Goal: Task Accomplishment & Management: Use online tool/utility

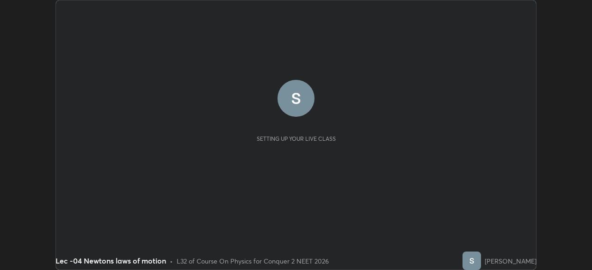
scroll to position [270, 591]
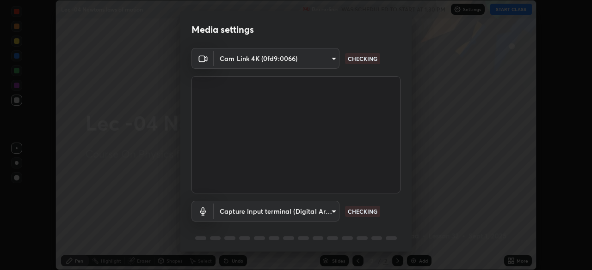
type input "bba66c41345857dcc9a6d4c580dc01eb5c8f13e357e582705132971b55534d29"
type input "ec6ec2dc0f2f3e030c25a31047b233f474420635a2a41b721e21e6901f136957"
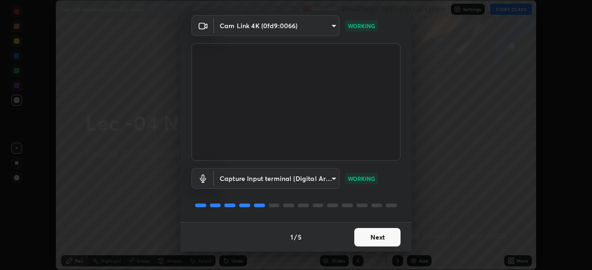
click at [380, 239] on button "Next" at bounding box center [377, 237] width 46 height 18
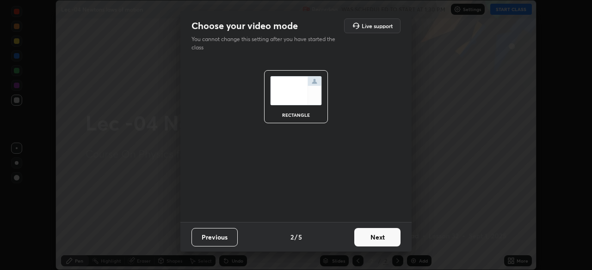
scroll to position [0, 0]
click at [382, 241] on button "Next" at bounding box center [377, 237] width 46 height 18
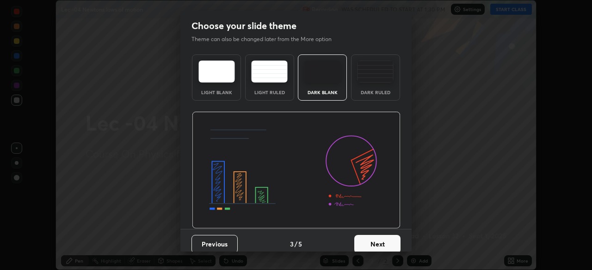
click at [382, 242] on button "Next" at bounding box center [377, 244] width 46 height 18
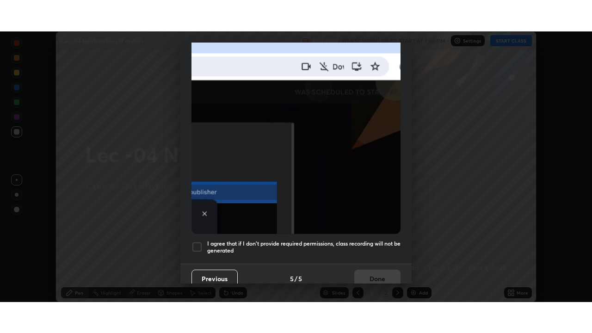
scroll to position [221, 0]
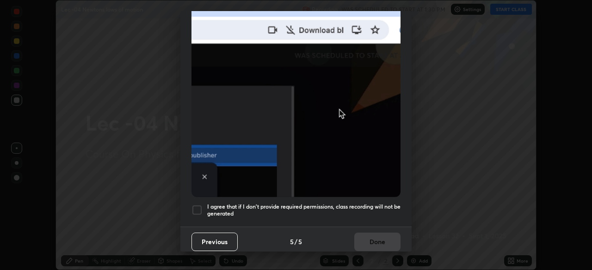
click at [194, 206] on div at bounding box center [196, 210] width 11 height 11
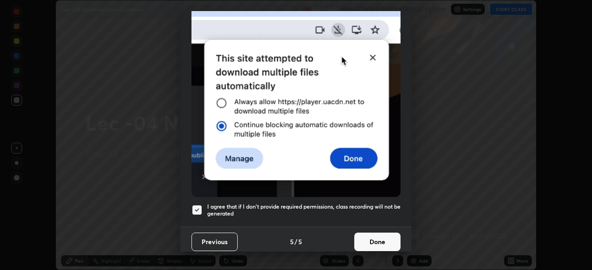
click at [374, 238] on button "Done" at bounding box center [377, 242] width 46 height 18
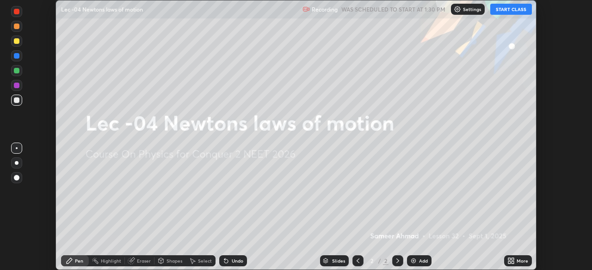
click at [518, 10] on button "START CLASS" at bounding box center [511, 9] width 42 height 11
click at [516, 261] on div "More" at bounding box center [522, 261] width 12 height 5
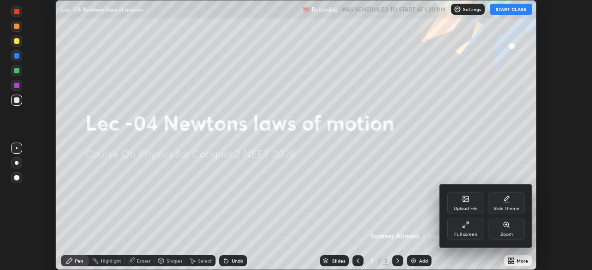
click at [476, 228] on div "Full screen" at bounding box center [465, 229] width 37 height 22
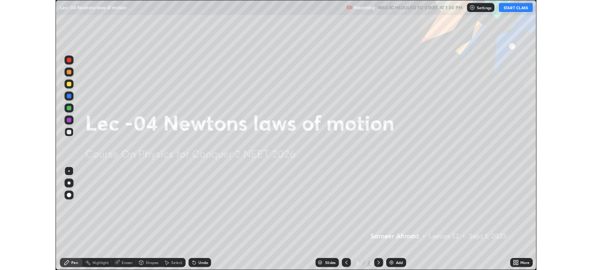
scroll to position [333, 592]
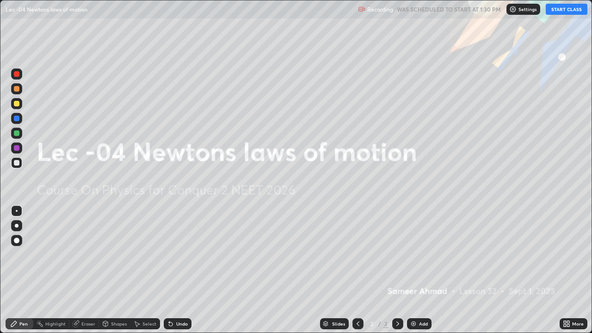
click at [420, 270] on div "Add" at bounding box center [419, 323] width 24 height 11
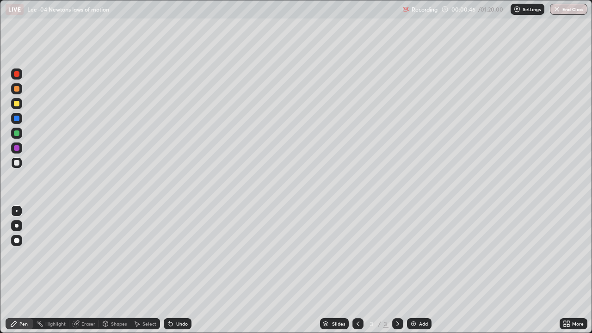
click at [181, 270] on div "Undo" at bounding box center [178, 323] width 28 height 11
click at [182, 270] on div "Undo" at bounding box center [178, 323] width 28 height 11
click at [177, 270] on div "Undo" at bounding box center [182, 323] width 12 height 5
click at [176, 270] on div "Undo" at bounding box center [178, 323] width 28 height 11
click at [419, 270] on div "Add" at bounding box center [423, 323] width 9 height 5
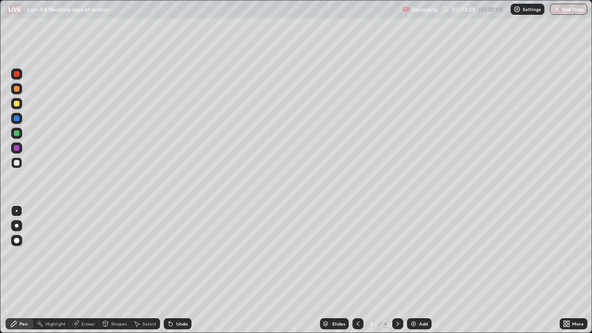
click at [180, 270] on div "Undo" at bounding box center [178, 323] width 28 height 11
click at [179, 270] on div "Undo" at bounding box center [178, 323] width 28 height 11
click at [16, 132] on div at bounding box center [17, 133] width 6 height 6
click at [18, 163] on div at bounding box center [17, 163] width 6 height 6
click at [144, 270] on div "Select" at bounding box center [145, 323] width 30 height 11
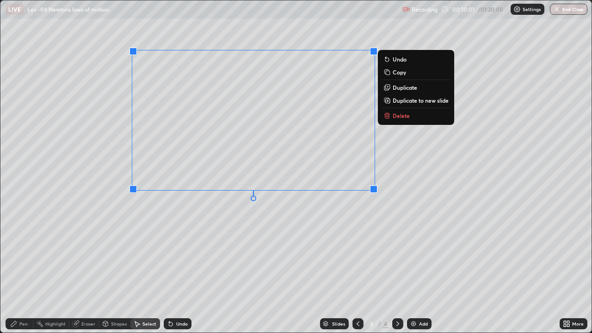
click at [201, 266] on div "0 ° Undo Copy Duplicate Duplicate to new slide Delete" at bounding box center [295, 166] width 591 height 332
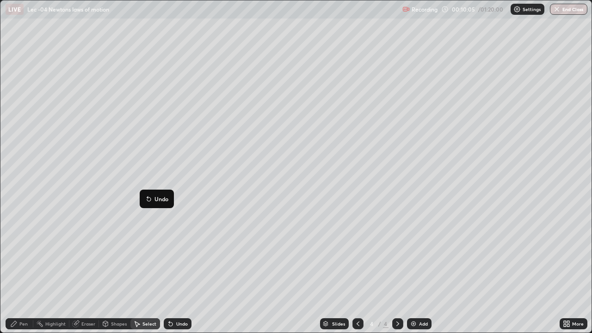
click at [195, 138] on div "0 ° Undo Copy Duplicate Duplicate to new slide Delete" at bounding box center [295, 166] width 591 height 332
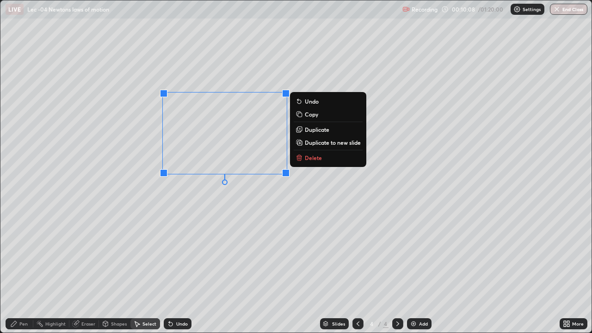
click at [185, 204] on div "0 ° Undo Copy Duplicate Duplicate to new slide Delete" at bounding box center [295, 166] width 591 height 332
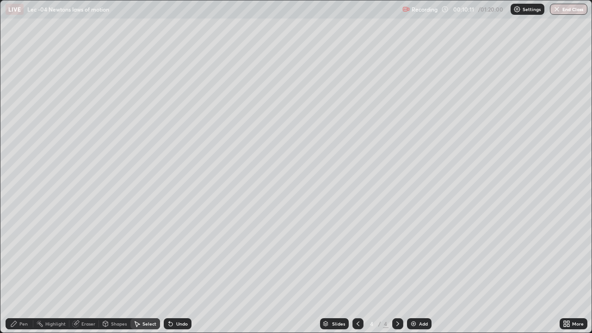
click at [17, 270] on div "Pen" at bounding box center [20, 323] width 28 height 11
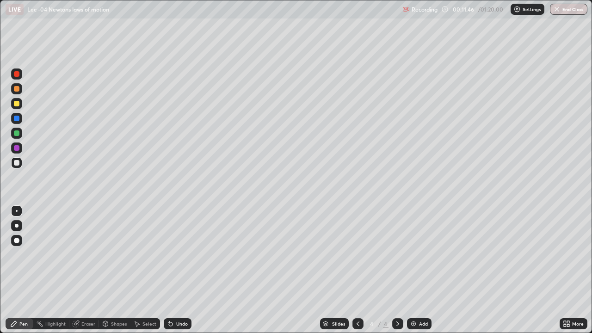
click at [582, 270] on div "More" at bounding box center [573, 323] width 28 height 18
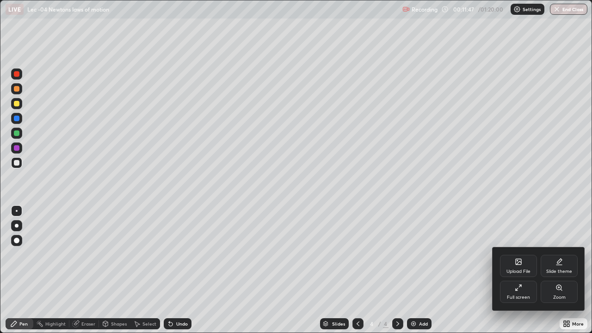
click at [520, 217] on div at bounding box center [296, 166] width 592 height 333
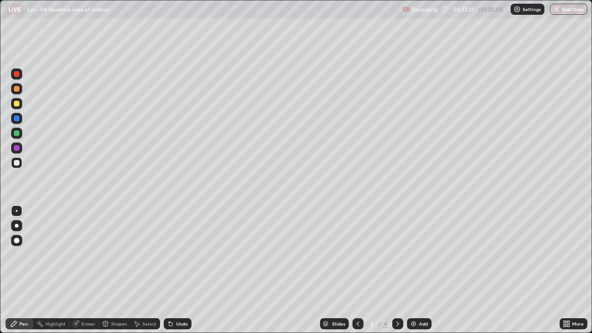
click at [426, 270] on div "Add" at bounding box center [419, 323] width 24 height 11
click at [18, 134] on div at bounding box center [17, 133] width 6 height 6
click at [17, 240] on div at bounding box center [17, 241] width 6 height 6
click at [17, 211] on div at bounding box center [17, 211] width 2 height 2
click at [16, 164] on div at bounding box center [17, 163] width 6 height 6
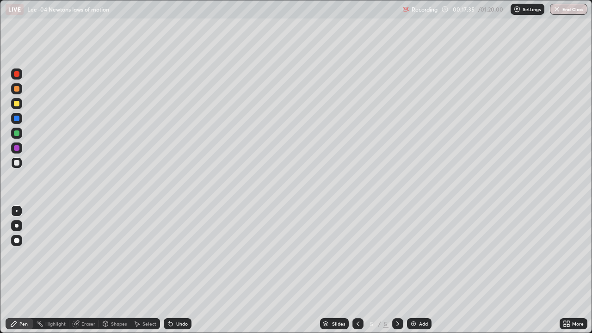
click at [147, 270] on div "Select" at bounding box center [149, 323] width 14 height 5
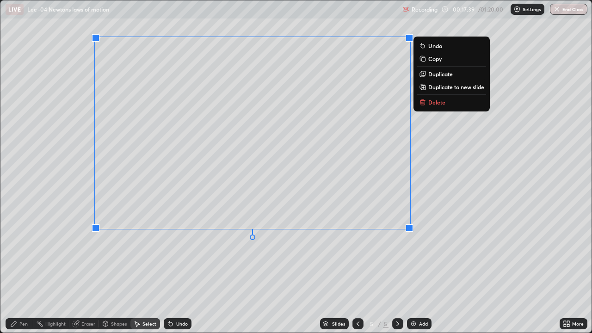
click at [447, 87] on p "Duplicate to new slide" at bounding box center [456, 86] width 56 height 7
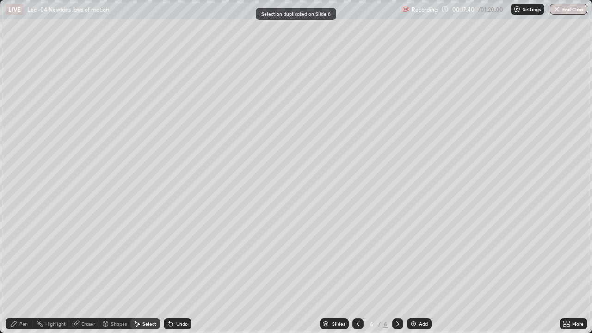
click at [18, 270] on div "Pen" at bounding box center [20, 323] width 28 height 11
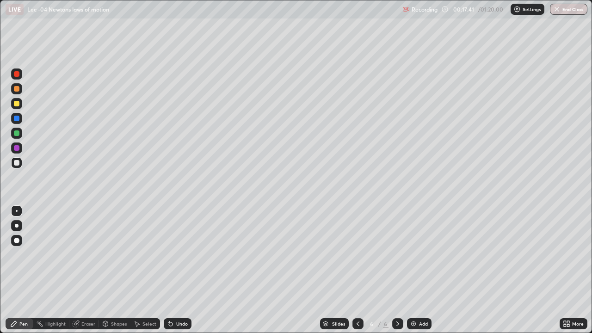
click at [17, 164] on div at bounding box center [17, 163] width 6 height 6
click at [173, 270] on div "Undo" at bounding box center [178, 323] width 28 height 11
click at [177, 270] on div "Undo" at bounding box center [182, 323] width 12 height 5
click at [178, 270] on div "Undo" at bounding box center [182, 323] width 12 height 5
click at [177, 270] on div "Undo" at bounding box center [182, 323] width 12 height 5
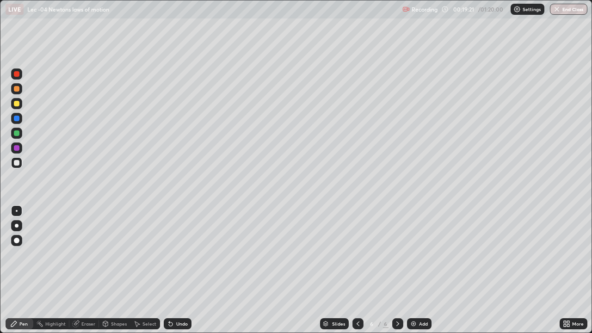
click at [177, 270] on div "Undo" at bounding box center [178, 323] width 28 height 11
click at [176, 270] on div "Undo" at bounding box center [178, 323] width 28 height 11
click at [174, 270] on div "Undo" at bounding box center [178, 323] width 28 height 11
click at [175, 270] on div "Undo" at bounding box center [178, 323] width 28 height 11
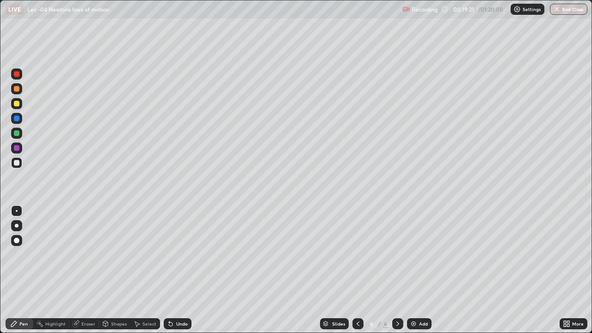
click at [173, 270] on div "Undo" at bounding box center [178, 323] width 28 height 11
click at [420, 270] on div "Add" at bounding box center [419, 323] width 24 height 11
click at [17, 163] on div at bounding box center [17, 163] width 6 height 6
click at [177, 270] on div "Undo" at bounding box center [178, 323] width 28 height 11
click at [181, 270] on div "Undo" at bounding box center [178, 323] width 28 height 11
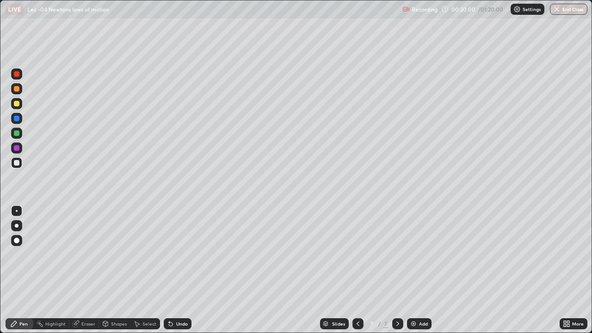
click at [177, 270] on div "Undo" at bounding box center [182, 323] width 12 height 5
click at [15, 131] on div at bounding box center [17, 133] width 6 height 6
click at [181, 270] on div "Undo" at bounding box center [182, 323] width 12 height 5
click at [180, 270] on div "Undo" at bounding box center [182, 323] width 12 height 5
click at [179, 270] on div "Undo" at bounding box center [182, 323] width 12 height 5
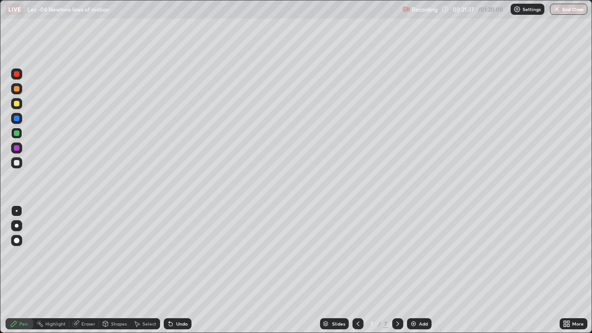
click at [179, 270] on div "Undo" at bounding box center [182, 323] width 12 height 5
click at [178, 270] on div "Undo" at bounding box center [182, 323] width 12 height 5
click at [178, 270] on div "Undo" at bounding box center [178, 323] width 28 height 11
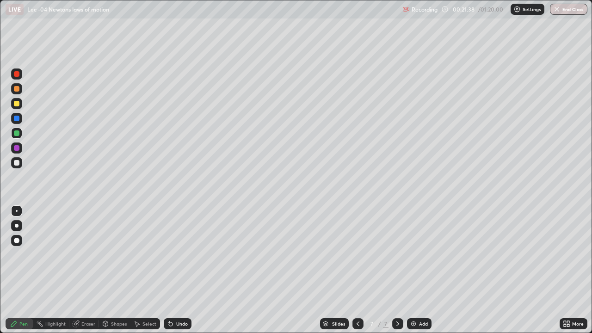
click at [178, 270] on div "Undo" at bounding box center [178, 323] width 28 height 11
click at [177, 270] on div "Undo" at bounding box center [178, 323] width 28 height 11
click at [175, 270] on div "Undo" at bounding box center [178, 323] width 28 height 11
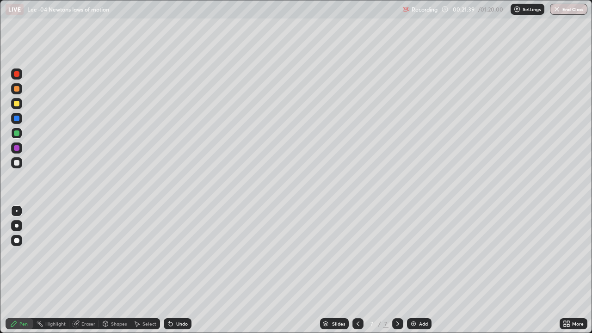
click at [176, 270] on div "Undo" at bounding box center [178, 323] width 28 height 11
click at [176, 270] on div "Undo" at bounding box center [182, 323] width 12 height 5
click at [175, 270] on div "Undo" at bounding box center [178, 323] width 28 height 11
click at [173, 270] on div "Undo" at bounding box center [178, 323] width 28 height 11
click at [19, 164] on div at bounding box center [17, 163] width 6 height 6
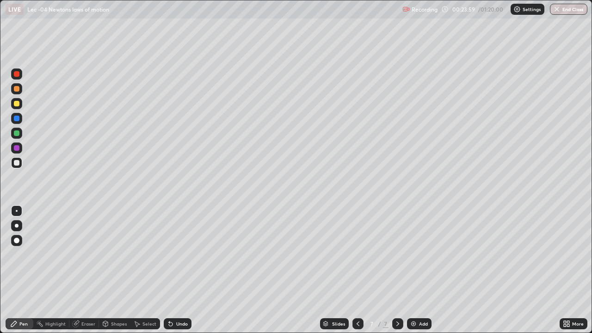
click at [177, 270] on div "Undo" at bounding box center [182, 323] width 12 height 5
click at [178, 270] on div "Undo" at bounding box center [178, 323] width 28 height 11
click at [179, 270] on div "Undo" at bounding box center [178, 323] width 28 height 11
click at [182, 270] on div "Undo" at bounding box center [182, 323] width 12 height 5
click at [83, 270] on div "Eraser" at bounding box center [88, 323] width 14 height 5
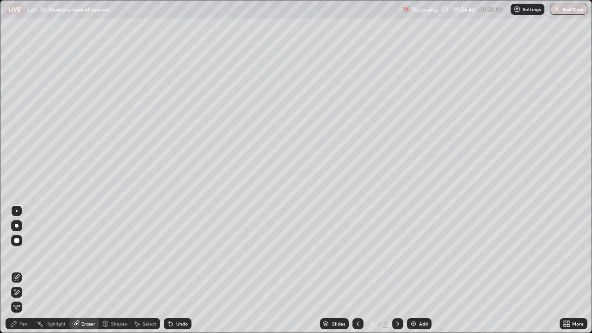
click at [19, 270] on div "Pen" at bounding box center [23, 323] width 8 height 5
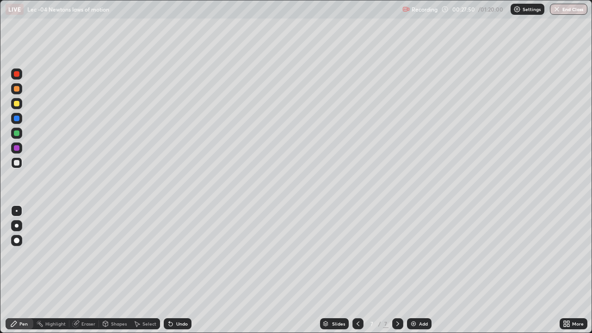
click at [181, 270] on div "Undo" at bounding box center [182, 323] width 12 height 5
click at [180, 270] on div "Undo" at bounding box center [182, 323] width 12 height 5
click at [176, 270] on div "Undo" at bounding box center [182, 323] width 12 height 5
click at [176, 270] on div "Undo" at bounding box center [178, 323] width 28 height 11
click at [177, 270] on div "Undo" at bounding box center [178, 323] width 28 height 11
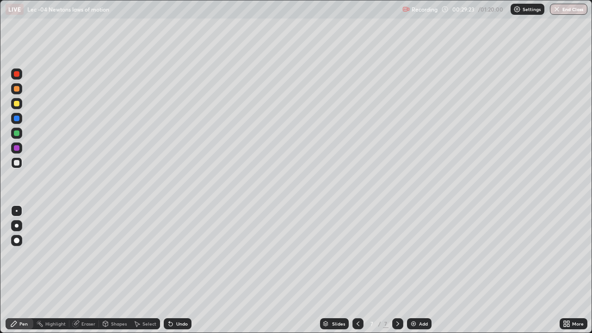
click at [177, 270] on div "Undo" at bounding box center [178, 323] width 28 height 11
click at [177, 270] on div "Undo" at bounding box center [182, 323] width 12 height 5
click at [178, 270] on div "Undo" at bounding box center [182, 323] width 12 height 5
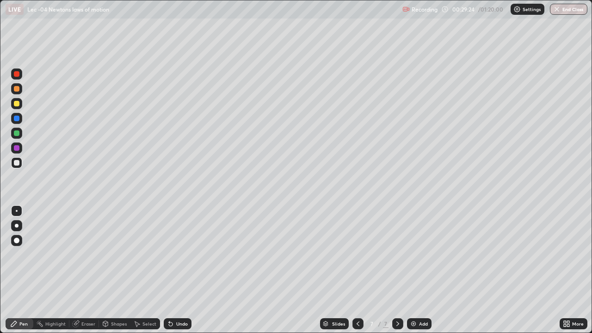
click at [177, 270] on div "Undo" at bounding box center [182, 323] width 12 height 5
click at [422, 270] on div "Add" at bounding box center [423, 323] width 9 height 5
click at [175, 270] on div "Undo" at bounding box center [178, 323] width 28 height 11
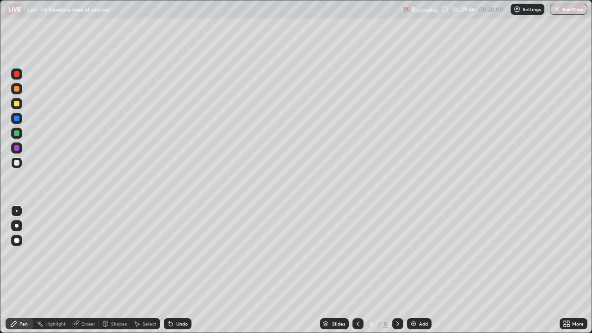
click at [179, 270] on div "Undo" at bounding box center [178, 323] width 28 height 11
click at [178, 270] on div "Undo" at bounding box center [178, 323] width 28 height 11
click at [176, 270] on div "Undo" at bounding box center [178, 323] width 28 height 11
click at [178, 270] on div "Undo" at bounding box center [178, 323] width 28 height 11
click at [150, 270] on div "Select" at bounding box center [149, 323] width 14 height 5
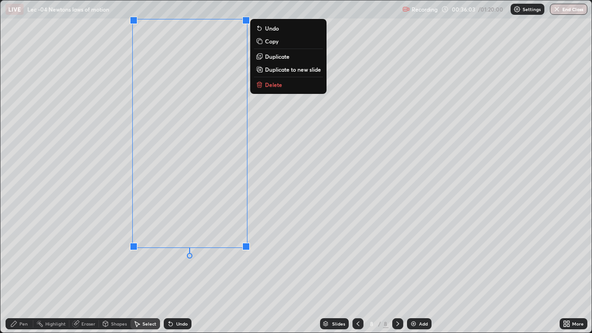
click at [291, 70] on p "Duplicate to new slide" at bounding box center [293, 69] width 56 height 7
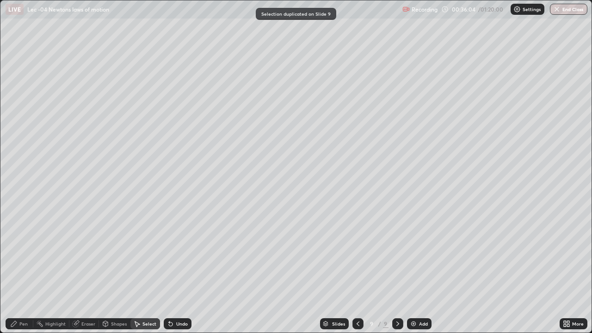
click at [23, 270] on div "Pen" at bounding box center [23, 323] width 8 height 5
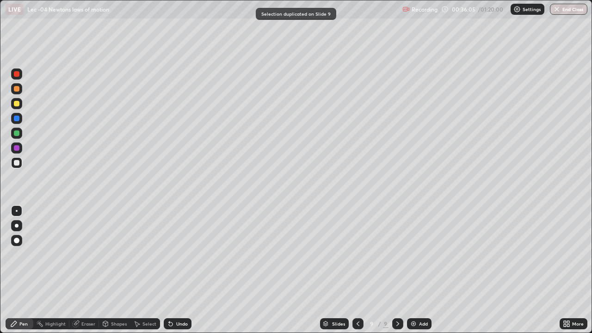
click at [18, 129] on div at bounding box center [16, 133] width 11 height 11
click at [174, 270] on div "Undo" at bounding box center [178, 323] width 28 height 11
click at [144, 270] on div "Select" at bounding box center [149, 323] width 14 height 5
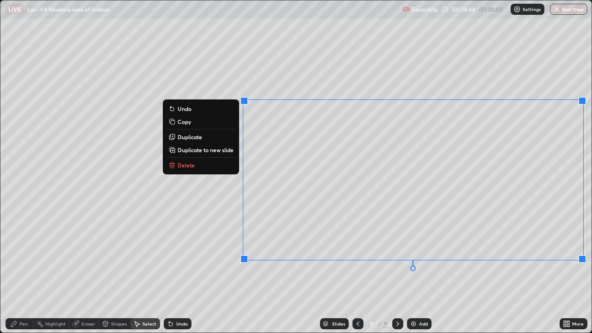
click at [198, 151] on p "Duplicate to new slide" at bounding box center [206, 149] width 56 height 7
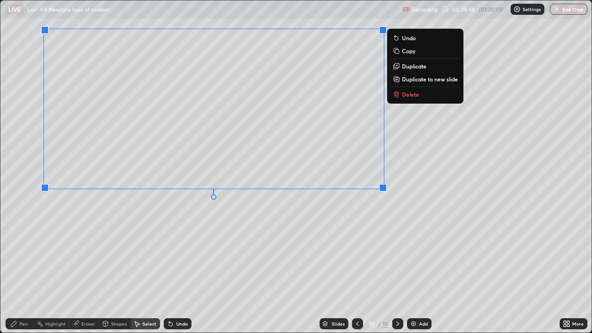
click at [116, 232] on div "0 ° Undo Copy Duplicate Duplicate to new slide Delete" at bounding box center [295, 166] width 591 height 332
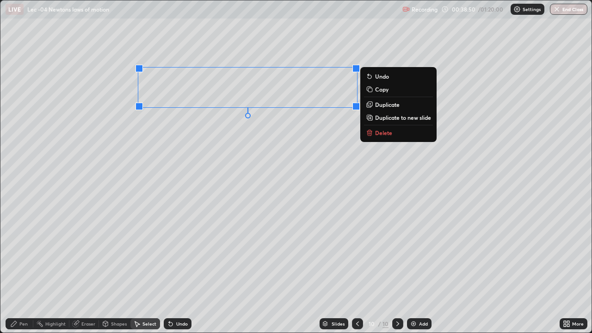
click at [377, 131] on p "Delete" at bounding box center [383, 132] width 17 height 7
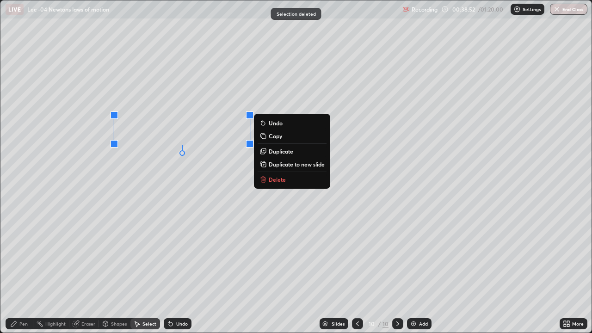
click at [276, 180] on p "Delete" at bounding box center [277, 179] width 17 height 7
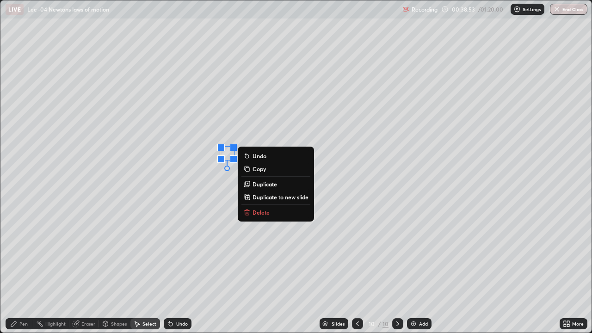
click at [265, 212] on p "Delete" at bounding box center [260, 211] width 17 height 7
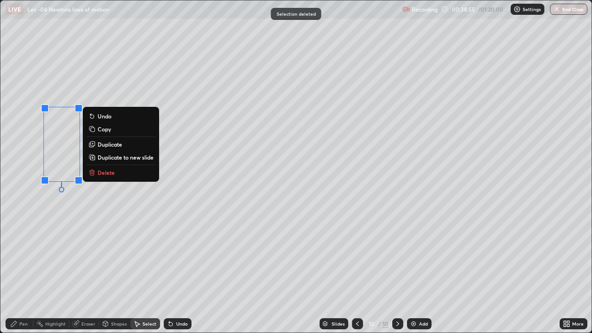
click at [111, 170] on p "Delete" at bounding box center [106, 172] width 17 height 7
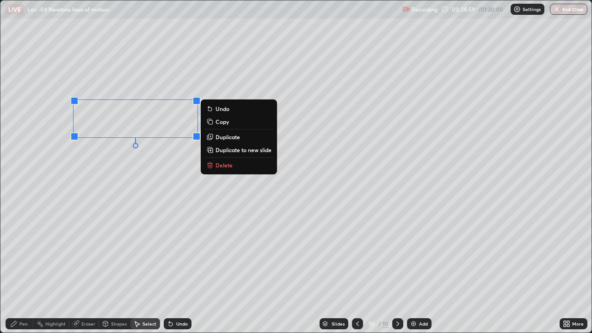
click at [128, 198] on div "0 ° Undo Copy Duplicate Duplicate to new slide Delete" at bounding box center [295, 166] width 591 height 332
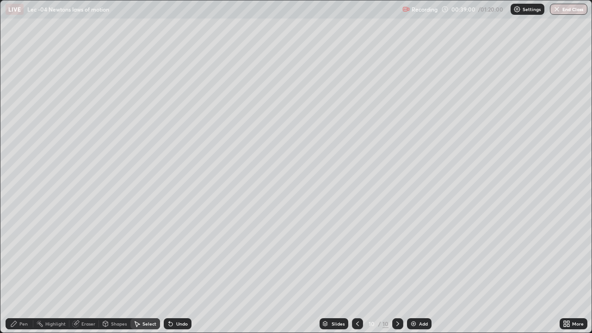
click at [18, 270] on div "Pen" at bounding box center [20, 323] width 28 height 11
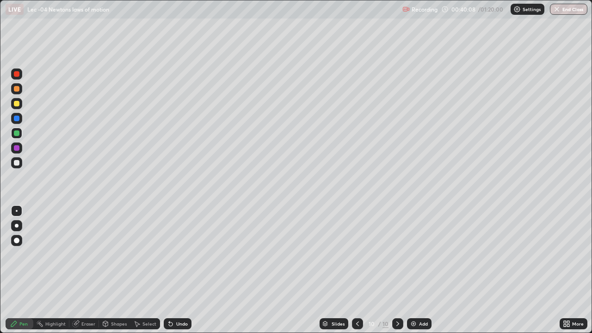
click at [176, 270] on div "Undo" at bounding box center [182, 323] width 12 height 5
click at [356, 270] on icon at bounding box center [357, 323] width 7 height 7
click at [356, 270] on icon at bounding box center [357, 323] width 3 height 5
click at [397, 270] on icon at bounding box center [397, 323] width 7 height 7
click at [397, 270] on icon at bounding box center [397, 323] width 3 height 5
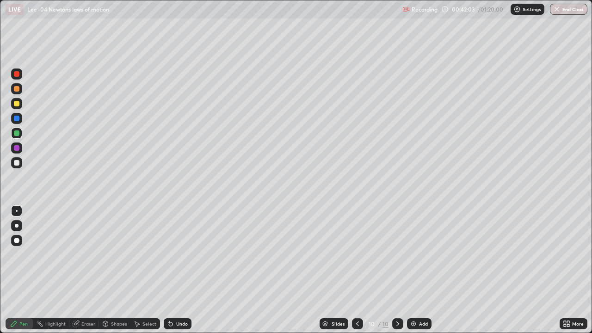
click at [358, 270] on icon at bounding box center [357, 323] width 3 height 5
click at [397, 270] on icon at bounding box center [397, 323] width 7 height 7
click at [420, 270] on div "Add" at bounding box center [423, 323] width 9 height 5
click at [18, 165] on div at bounding box center [17, 163] width 6 height 6
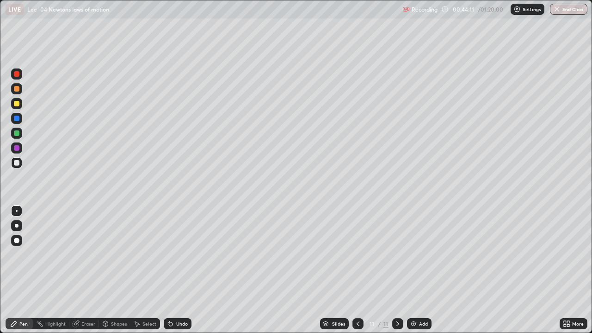
click at [356, 270] on icon at bounding box center [357, 323] width 7 height 7
click at [357, 270] on icon at bounding box center [357, 323] width 7 height 7
click at [141, 270] on div "Select" at bounding box center [145, 323] width 30 height 11
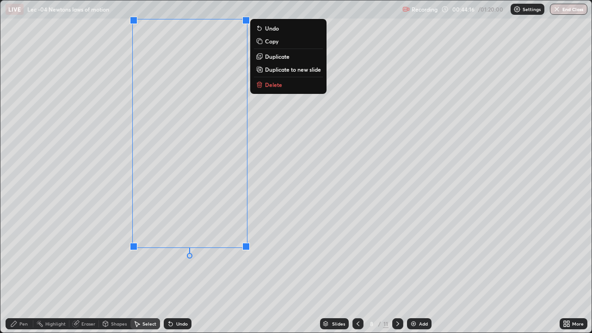
click at [279, 42] on button "Copy" at bounding box center [288, 41] width 69 height 11
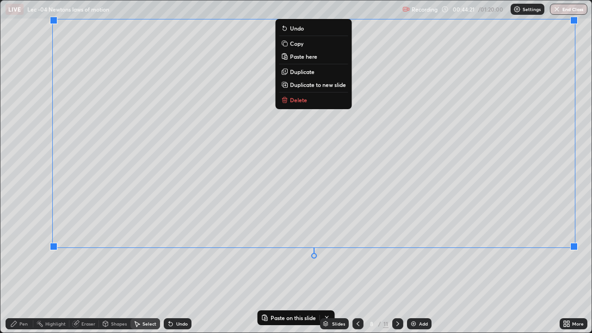
click at [297, 43] on p "Copy" at bounding box center [296, 43] width 13 height 7
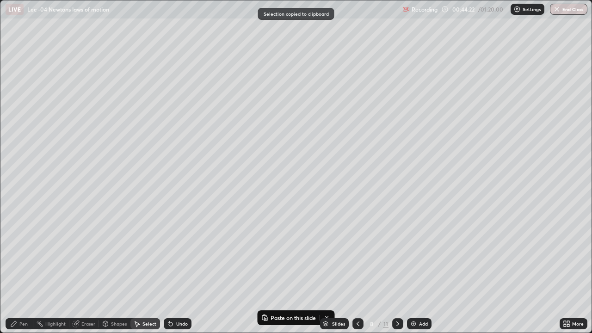
click at [399, 270] on div at bounding box center [397, 323] width 11 height 11
click at [397, 270] on icon at bounding box center [397, 323] width 7 height 7
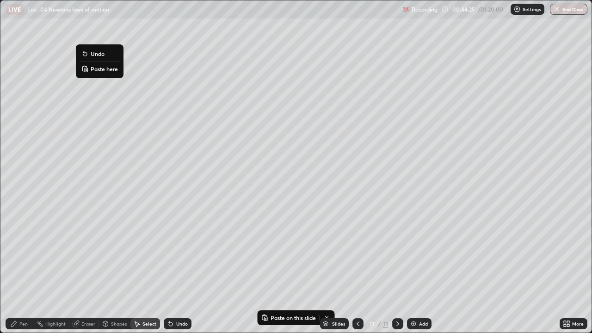
click at [101, 72] on p "Paste here" at bounding box center [104, 68] width 27 height 7
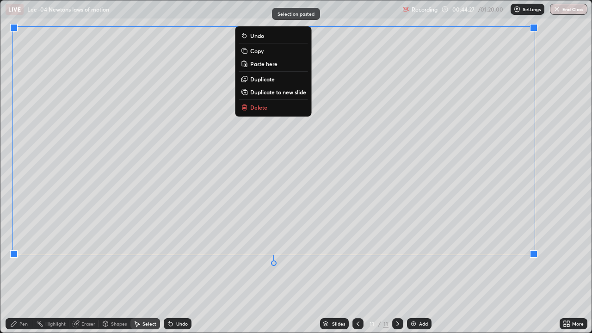
click at [96, 270] on div "0 ° Undo Copy Paste here Duplicate Duplicate to new slide Delete" at bounding box center [295, 166] width 591 height 332
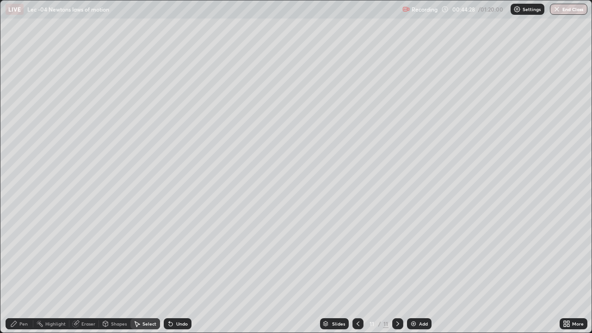
click at [88, 270] on div "Eraser" at bounding box center [88, 323] width 14 height 5
click at [18, 270] on div "Pen" at bounding box center [20, 323] width 28 height 11
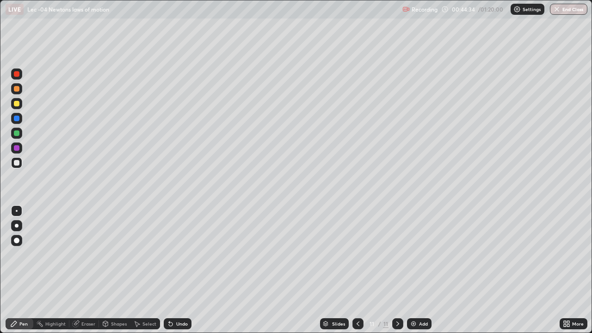
click at [144, 270] on div "Select" at bounding box center [149, 323] width 14 height 5
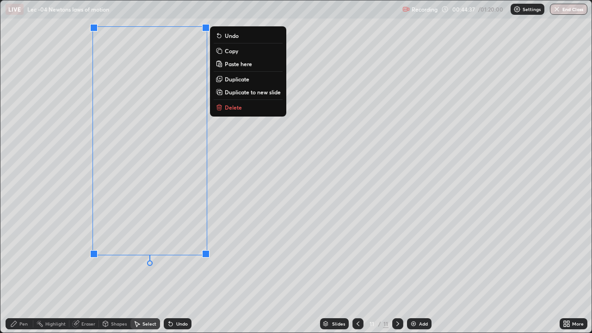
click at [245, 91] on p "Duplicate to new slide" at bounding box center [253, 91] width 56 height 7
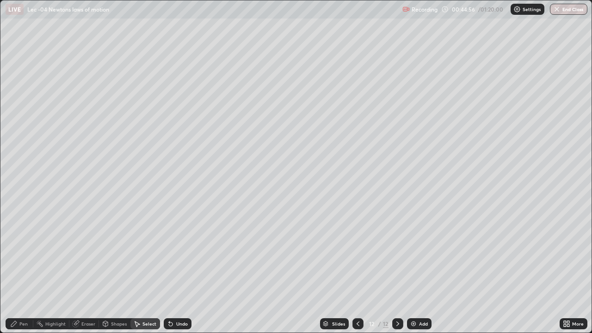
click at [358, 270] on icon at bounding box center [357, 323] width 7 height 7
click at [357, 270] on icon at bounding box center [357, 323] width 7 height 7
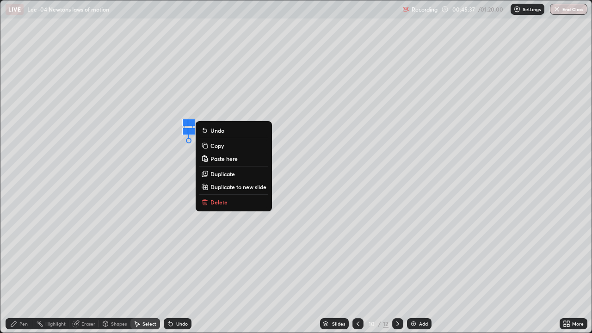
click at [190, 122] on div at bounding box center [191, 122] width 7 height 7
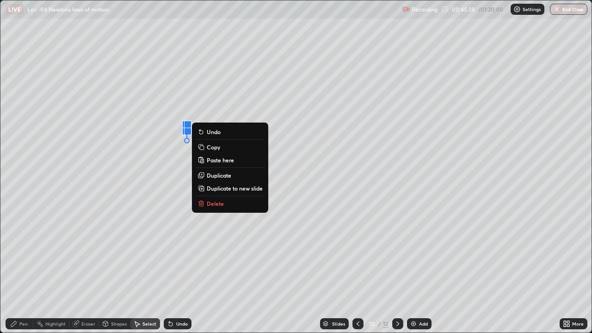
click at [219, 209] on button "Delete" at bounding box center [230, 203] width 69 height 11
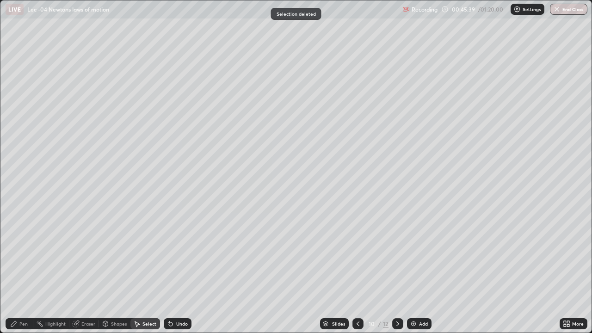
click at [12, 270] on icon at bounding box center [13, 323] width 7 height 7
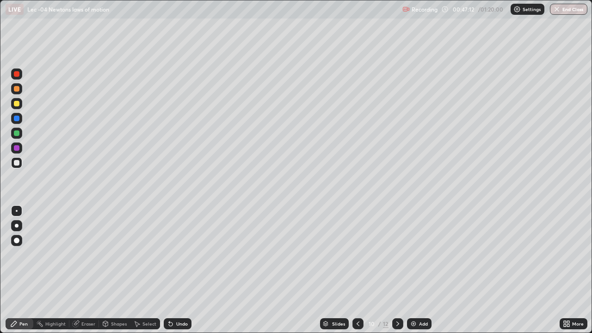
click at [397, 270] on icon at bounding box center [397, 323] width 7 height 7
click at [398, 270] on icon at bounding box center [397, 323] width 3 height 5
click at [22, 270] on div "Pen" at bounding box center [20, 323] width 28 height 11
click at [22, 270] on div "Pen" at bounding box center [23, 323] width 8 height 5
click at [18, 134] on div at bounding box center [17, 133] width 6 height 6
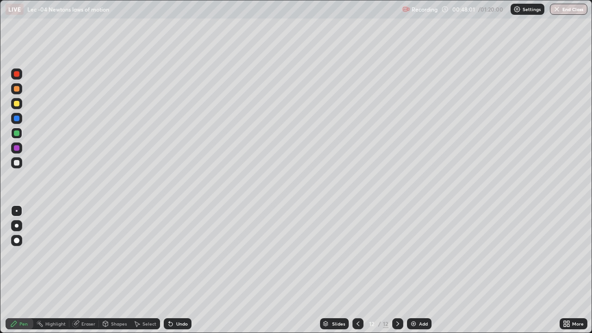
click at [14, 161] on div at bounding box center [17, 163] width 6 height 6
click at [394, 270] on div at bounding box center [397, 323] width 11 height 18
click at [427, 270] on div "Add" at bounding box center [419, 323] width 24 height 11
click at [397, 270] on icon at bounding box center [397, 323] width 7 height 7
click at [425, 270] on div "Add" at bounding box center [423, 323] width 9 height 5
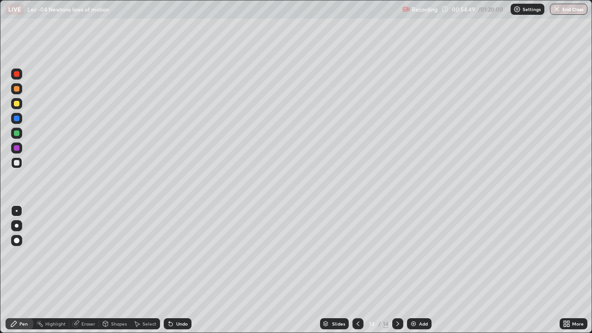
click at [422, 270] on div "Add" at bounding box center [423, 323] width 9 height 5
click at [176, 270] on div "Undo" at bounding box center [182, 323] width 12 height 5
click at [85, 270] on div "Eraser" at bounding box center [88, 323] width 14 height 5
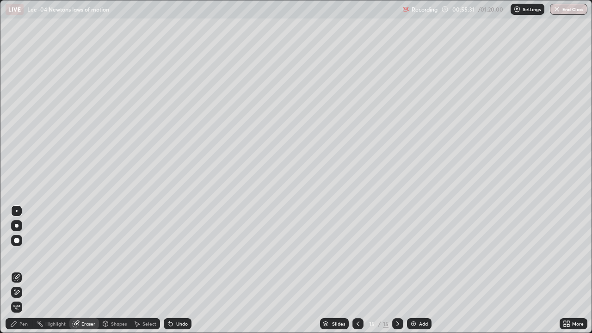
click at [16, 270] on icon at bounding box center [13, 323] width 7 height 7
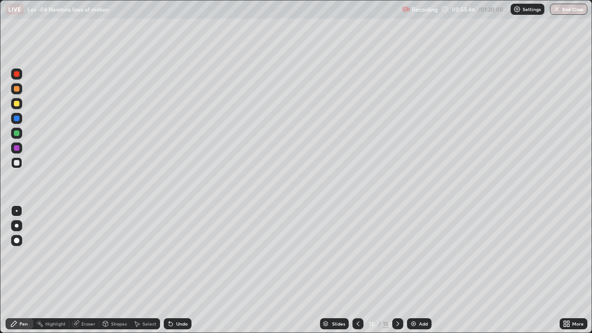
click at [18, 134] on div at bounding box center [17, 133] width 6 height 6
click at [176, 270] on div "Undo" at bounding box center [178, 323] width 28 height 11
click at [15, 240] on div at bounding box center [17, 241] width 6 height 6
click at [17, 163] on div at bounding box center [17, 163] width 6 height 6
click at [180, 270] on div "Undo" at bounding box center [178, 323] width 28 height 11
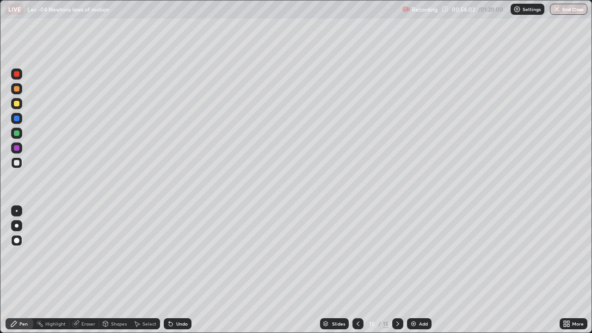
click at [184, 270] on div "Undo" at bounding box center [182, 323] width 12 height 5
click at [17, 211] on div at bounding box center [17, 211] width 2 height 2
click at [356, 270] on icon at bounding box center [357, 323] width 3 height 5
click at [357, 270] on icon at bounding box center [357, 323] width 7 height 7
click at [355, 270] on icon at bounding box center [357, 323] width 7 height 7
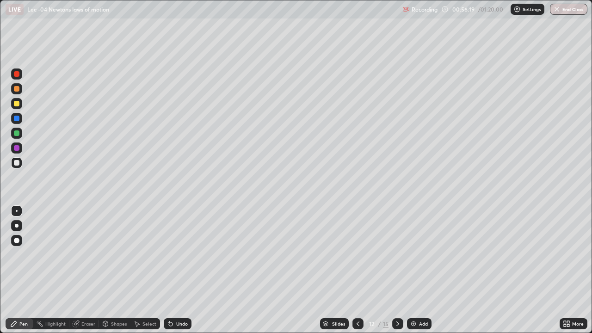
click at [396, 270] on icon at bounding box center [397, 323] width 7 height 7
click at [146, 270] on div "Select" at bounding box center [149, 323] width 14 height 5
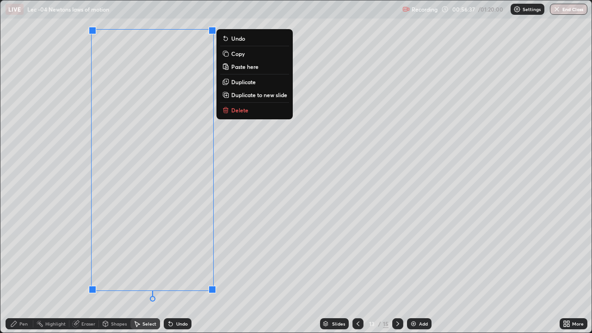
click at [246, 95] on p "Duplicate to new slide" at bounding box center [259, 94] width 56 height 7
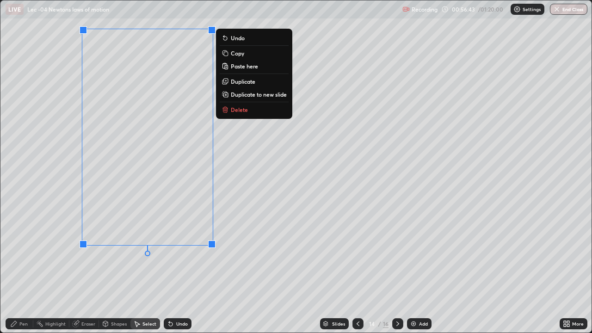
click at [129, 270] on div "0 ° Undo Copy Paste here Duplicate Duplicate to new slide Delete" at bounding box center [295, 166] width 591 height 332
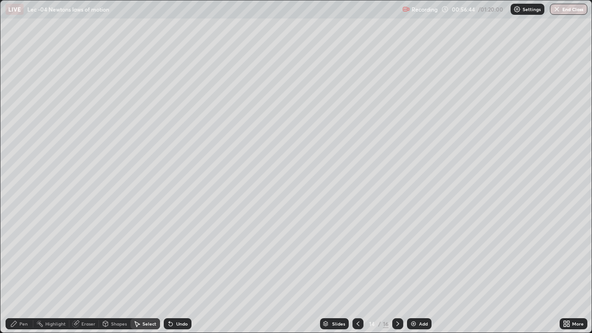
click at [15, 270] on icon at bounding box center [14, 324] width 6 height 6
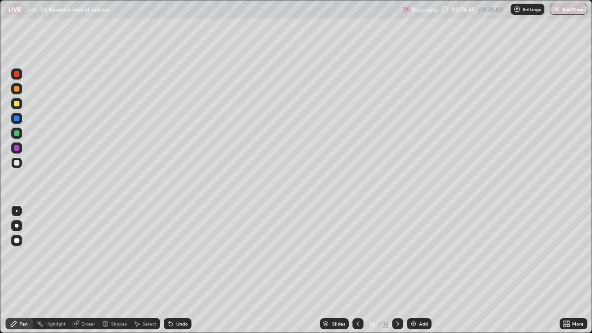
click at [14, 130] on div at bounding box center [16, 133] width 11 height 11
click at [16, 75] on div at bounding box center [17, 74] width 6 height 6
click at [169, 270] on icon at bounding box center [171, 324] width 4 height 4
click at [173, 270] on div "Undo" at bounding box center [178, 323] width 28 height 11
click at [416, 67] on button "Undo" at bounding box center [399, 70] width 40 height 11
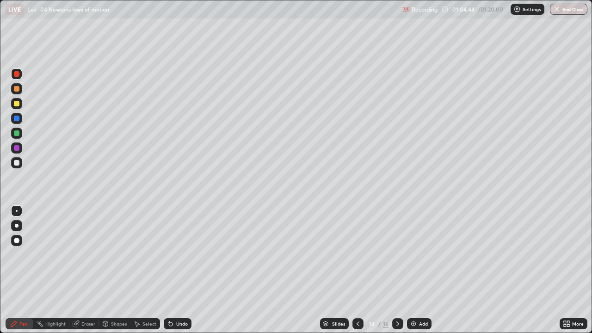
click at [396, 270] on icon at bounding box center [397, 323] width 7 height 7
click at [395, 270] on icon at bounding box center [397, 323] width 7 height 7
click at [18, 165] on div at bounding box center [17, 163] width 6 height 6
click at [150, 270] on div "Select" at bounding box center [149, 323] width 14 height 5
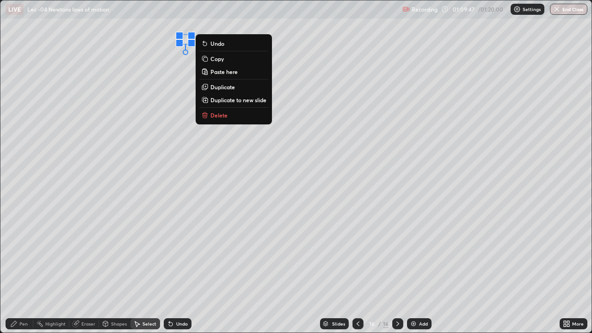
click at [226, 115] on p "Delete" at bounding box center [218, 114] width 17 height 7
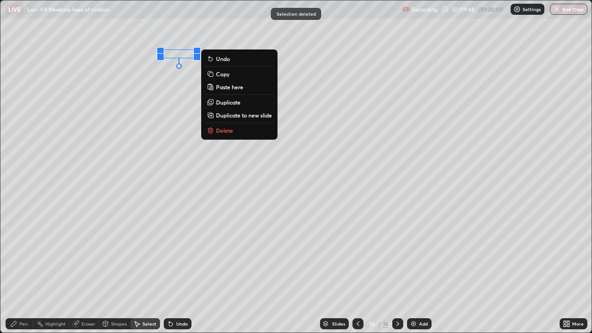
click at [229, 133] on p "Delete" at bounding box center [224, 130] width 17 height 7
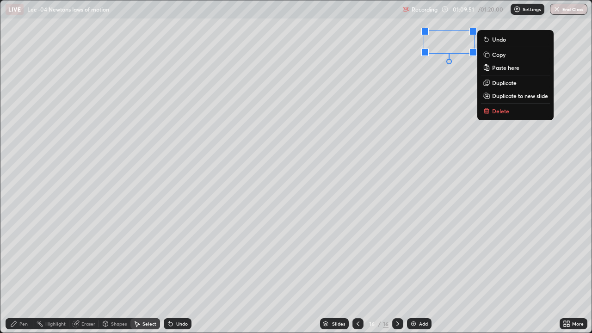
click at [499, 110] on p "Delete" at bounding box center [500, 110] width 17 height 7
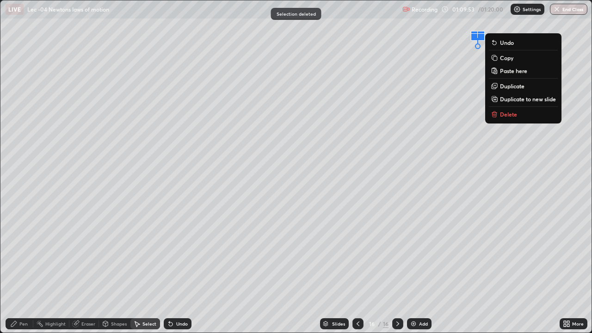
click at [514, 115] on p "Delete" at bounding box center [508, 113] width 17 height 7
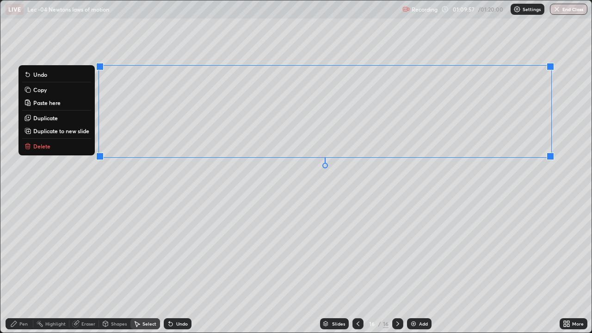
click at [64, 132] on p "Duplicate to new slide" at bounding box center [61, 130] width 56 height 7
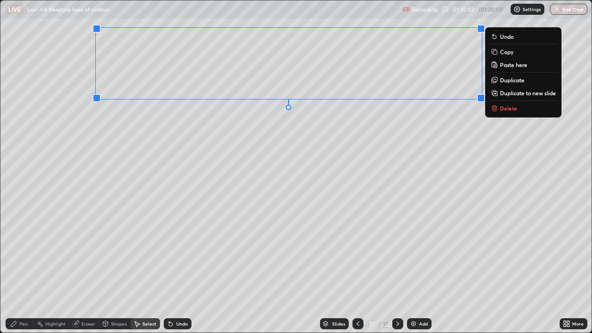
click at [18, 270] on div "Pen" at bounding box center [20, 323] width 28 height 11
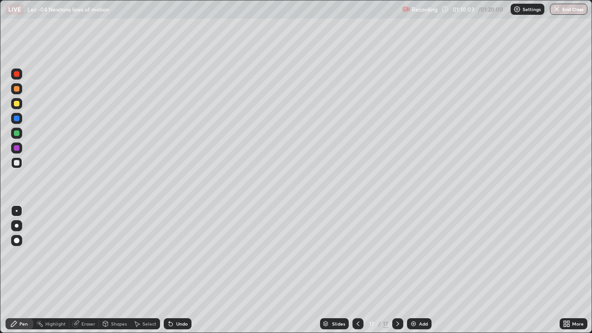
click at [17, 162] on div at bounding box center [17, 163] width 6 height 6
click at [170, 270] on icon at bounding box center [171, 324] width 4 height 4
click at [145, 270] on div "Select" at bounding box center [149, 323] width 14 height 5
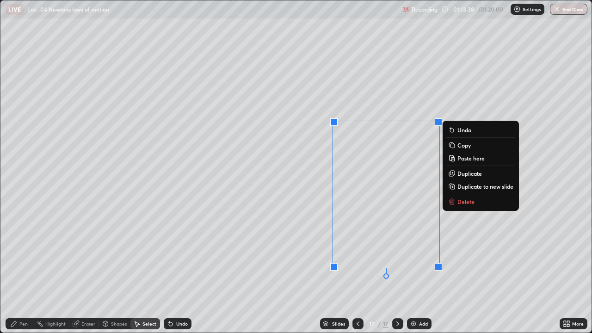
click at [18, 270] on div "Pen" at bounding box center [20, 323] width 28 height 11
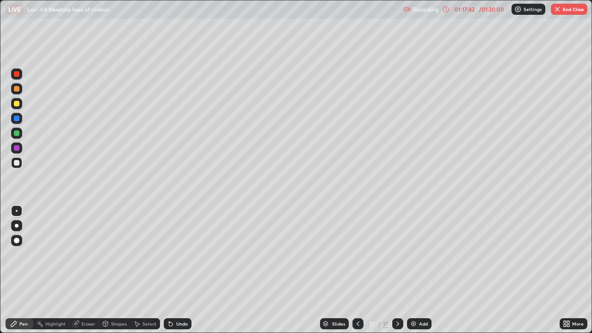
click at [420, 270] on div "Add" at bounding box center [423, 323] width 9 height 5
click at [361, 270] on div at bounding box center [357, 323] width 11 height 11
click at [360, 270] on icon at bounding box center [357, 323] width 7 height 7
click at [139, 270] on icon at bounding box center [137, 324] width 5 height 6
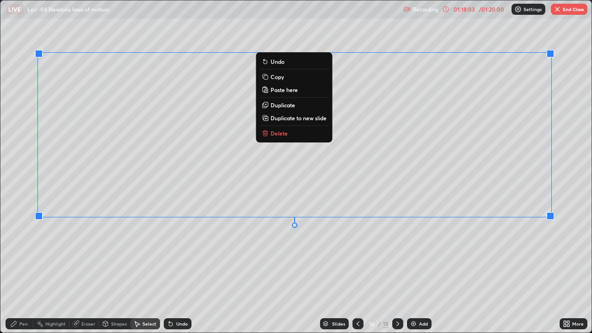
click at [278, 75] on p "Copy" at bounding box center [276, 76] width 13 height 7
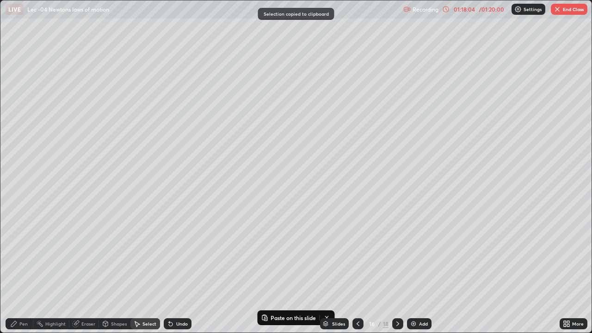
click at [394, 270] on div at bounding box center [397, 323] width 11 height 11
click at [397, 270] on icon at bounding box center [397, 323] width 7 height 7
click at [400, 270] on div at bounding box center [397, 323] width 11 height 11
click at [401, 270] on div at bounding box center [397, 323] width 11 height 11
click at [398, 270] on icon at bounding box center [397, 323] width 7 height 7
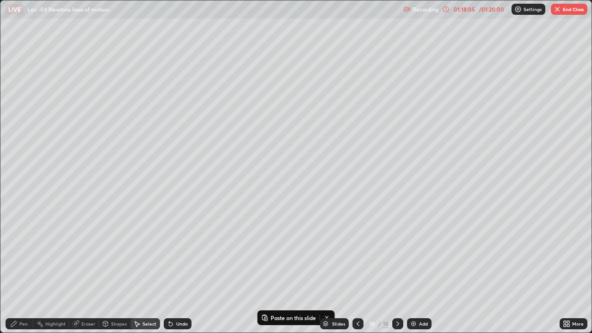
click at [397, 270] on icon at bounding box center [397, 323] width 7 height 7
click at [398, 270] on icon at bounding box center [397, 323] width 7 height 7
click at [397, 270] on icon at bounding box center [397, 323] width 7 height 7
click at [428, 270] on div "Add" at bounding box center [419, 323] width 24 height 11
click at [104, 70] on p "Paste here" at bounding box center [110, 68] width 27 height 7
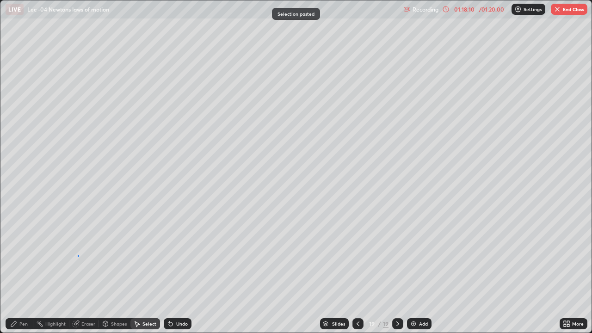
click at [78, 255] on div "0 ° Undo Copy Paste here Duplicate Duplicate to new slide Delete" at bounding box center [295, 166] width 591 height 332
click at [115, 270] on div "Shapes" at bounding box center [119, 323] width 16 height 5
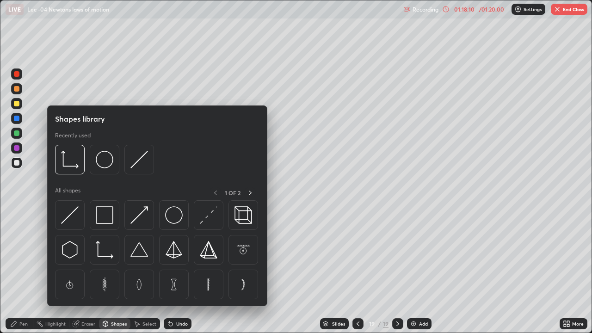
click at [85, 270] on div "Eraser" at bounding box center [88, 323] width 14 height 5
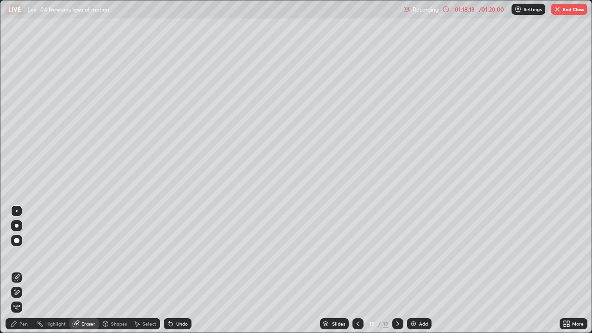
click at [24, 270] on div "Pen" at bounding box center [23, 323] width 8 height 5
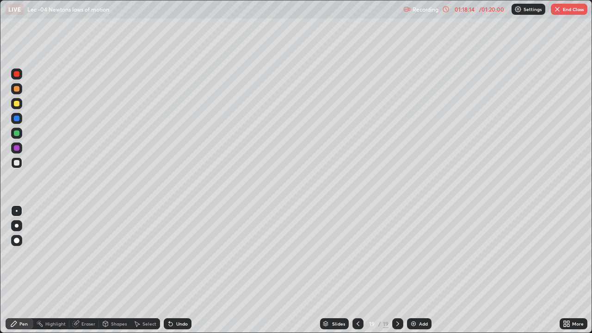
click at [18, 160] on div at bounding box center [17, 163] width 6 height 6
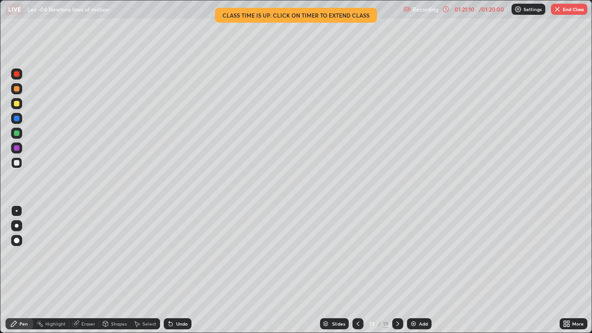
click at [182, 270] on div "Undo" at bounding box center [182, 323] width 12 height 5
click at [179, 270] on div "Undo" at bounding box center [182, 323] width 12 height 5
click at [182, 270] on div "Undo" at bounding box center [182, 323] width 12 height 5
click at [178, 270] on div "Undo" at bounding box center [182, 323] width 12 height 5
click at [176, 270] on div "Undo" at bounding box center [182, 323] width 12 height 5
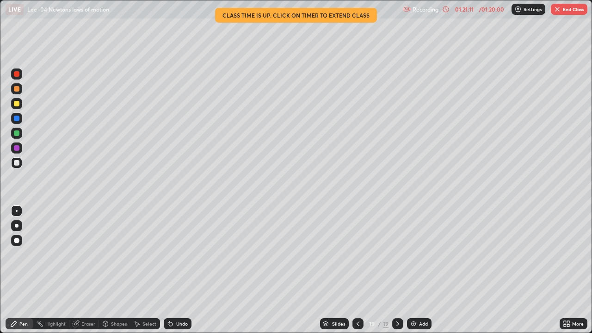
click at [174, 270] on div "Undo" at bounding box center [178, 323] width 28 height 11
click at [177, 270] on div "Undo" at bounding box center [178, 323] width 28 height 11
click at [174, 270] on div "Undo" at bounding box center [178, 323] width 28 height 11
click at [175, 270] on div "Undo" at bounding box center [178, 323] width 28 height 11
click at [174, 270] on div "Undo" at bounding box center [178, 323] width 28 height 11
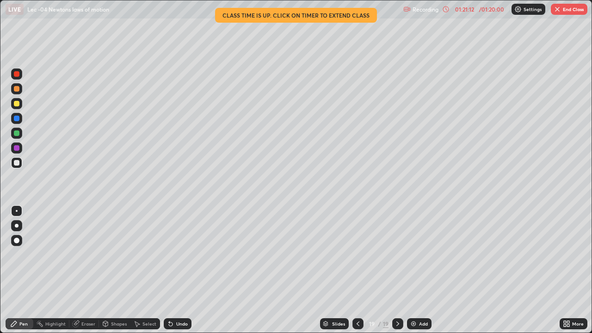
click at [175, 270] on div "Undo" at bounding box center [178, 323] width 28 height 11
click at [173, 270] on div "Undo" at bounding box center [178, 323] width 28 height 11
click at [174, 270] on div "Undo" at bounding box center [178, 323] width 28 height 11
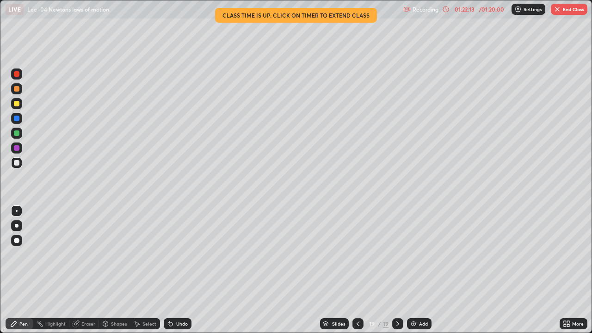
click at [565, 12] on button "End Class" at bounding box center [569, 9] width 37 height 11
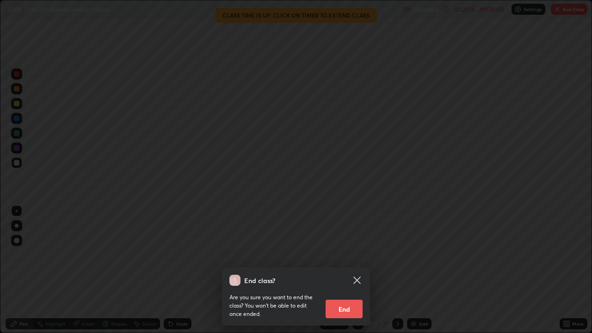
click at [346, 270] on button "End" at bounding box center [343, 309] width 37 height 18
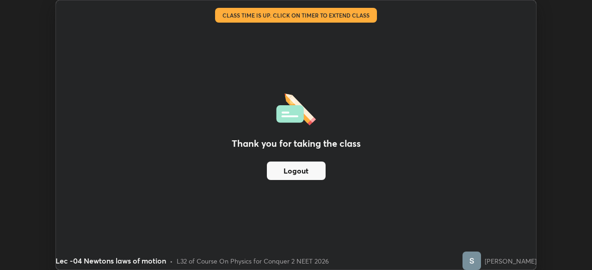
scroll to position [45955, 45633]
